Goal: Check status: Check status

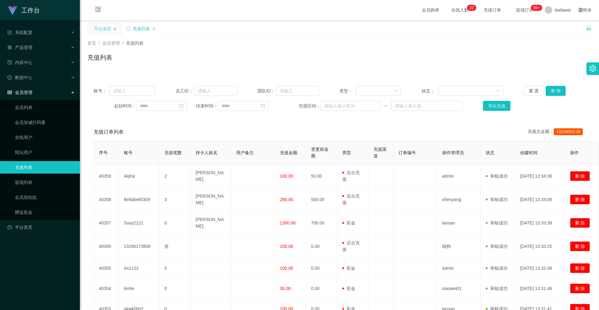
click at [105, 28] on div "平台首页" at bounding box center [102, 29] width 17 height 12
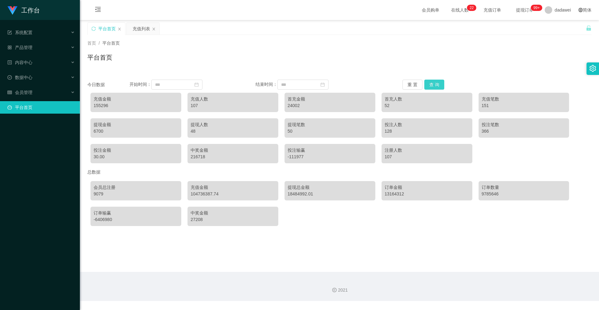
click at [427, 83] on button "查 询" at bounding box center [434, 85] width 20 height 10
click at [168, 62] on div "平台首页" at bounding box center [339, 60] width 504 height 14
click at [147, 29] on div "充值列表" at bounding box center [141, 29] width 17 height 12
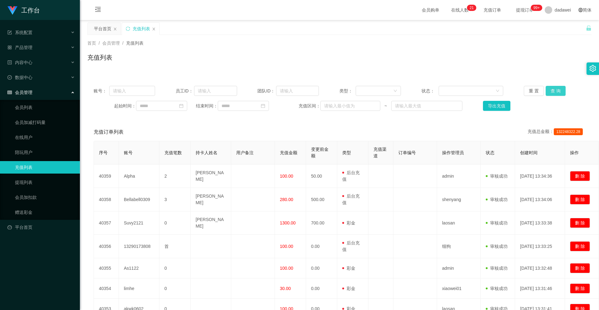
click at [555, 91] on button "查 询" at bounding box center [556, 91] width 20 height 10
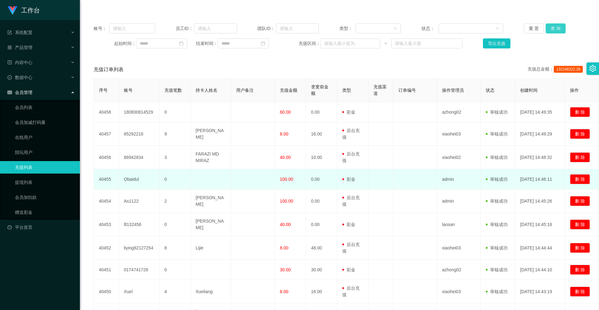
scroll to position [122, 0]
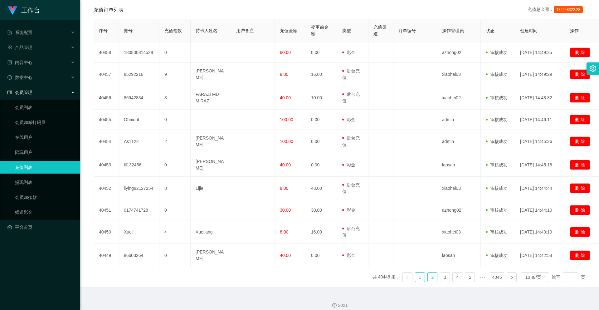
click at [429, 272] on link "2" at bounding box center [432, 276] width 9 height 9
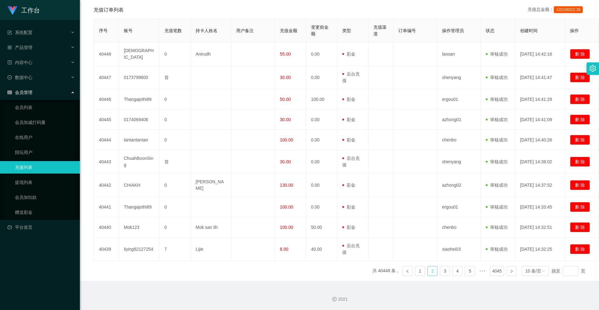
scroll to position [116, 0]
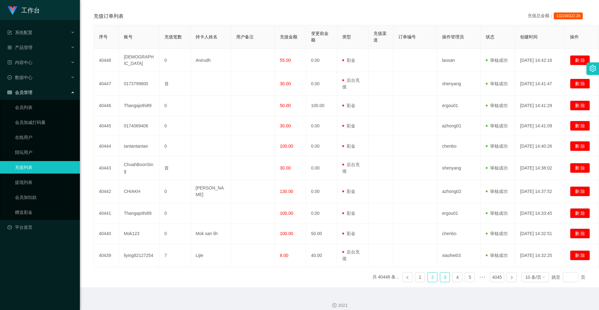
click at [440, 272] on link "3" at bounding box center [444, 276] width 9 height 9
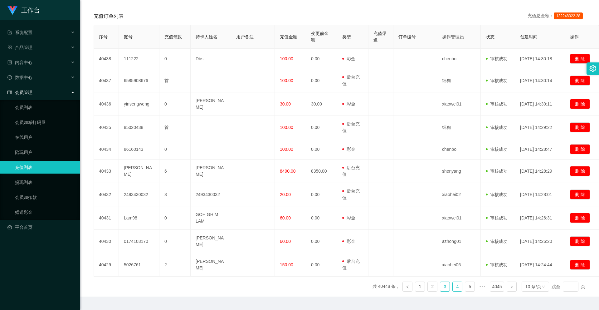
click at [453, 285] on link "4" at bounding box center [457, 286] width 9 height 9
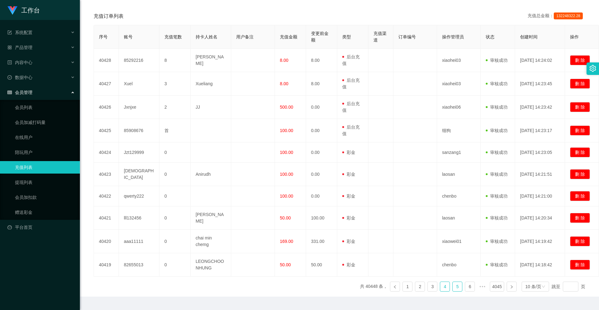
click at [453, 282] on link "5" at bounding box center [457, 286] width 9 height 9
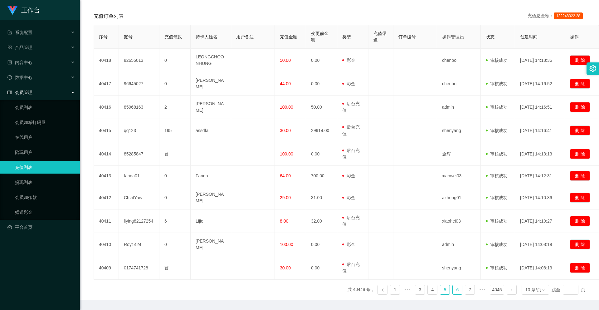
click at [453, 285] on link "6" at bounding box center [457, 289] width 9 height 9
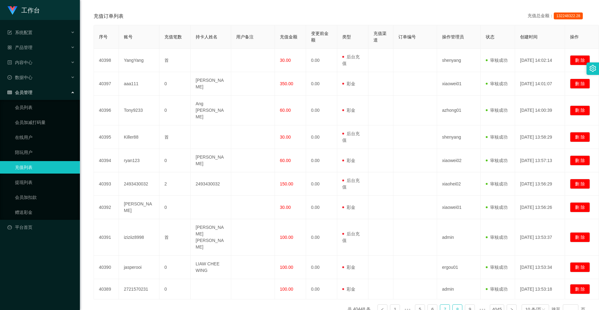
click at [453, 304] on link "8" at bounding box center [457, 308] width 9 height 9
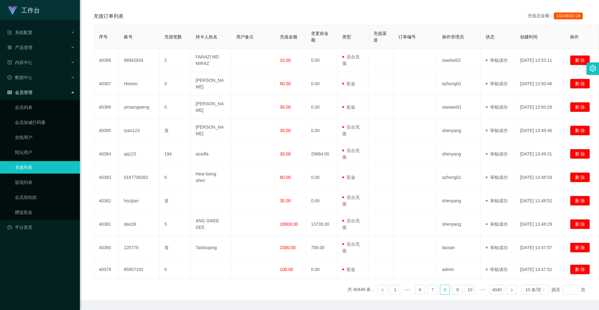
click at [389, 278] on div "序号 账号 充值笔数 持卡人姓名 用户备注 充值金额 变更前金额 类型 充值渠道 订单编号 操作管理员 状态 创建时间 操作 40388 86942834 2…" at bounding box center [340, 162] width 492 height 275
click at [391, 285] on link "1" at bounding box center [394, 289] width 9 height 9
